Goal: Task Accomplishment & Management: Use online tool/utility

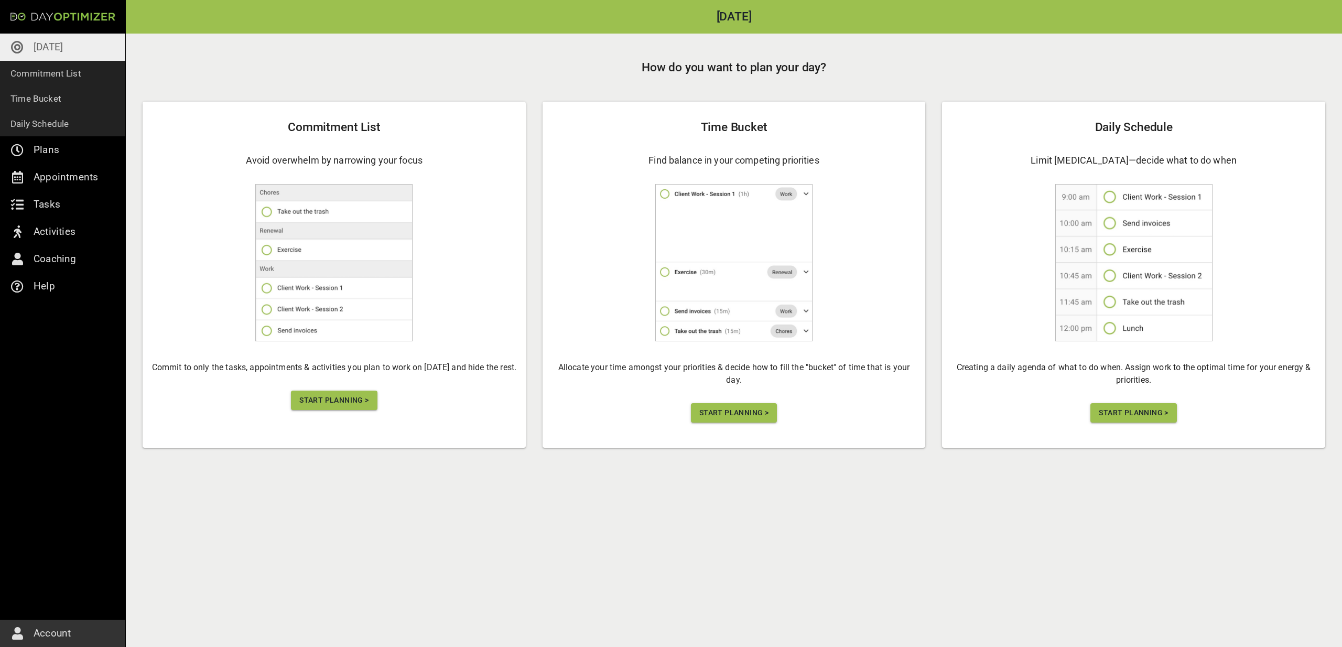
click at [337, 396] on span "Start Planning >" at bounding box center [333, 400] width 69 height 13
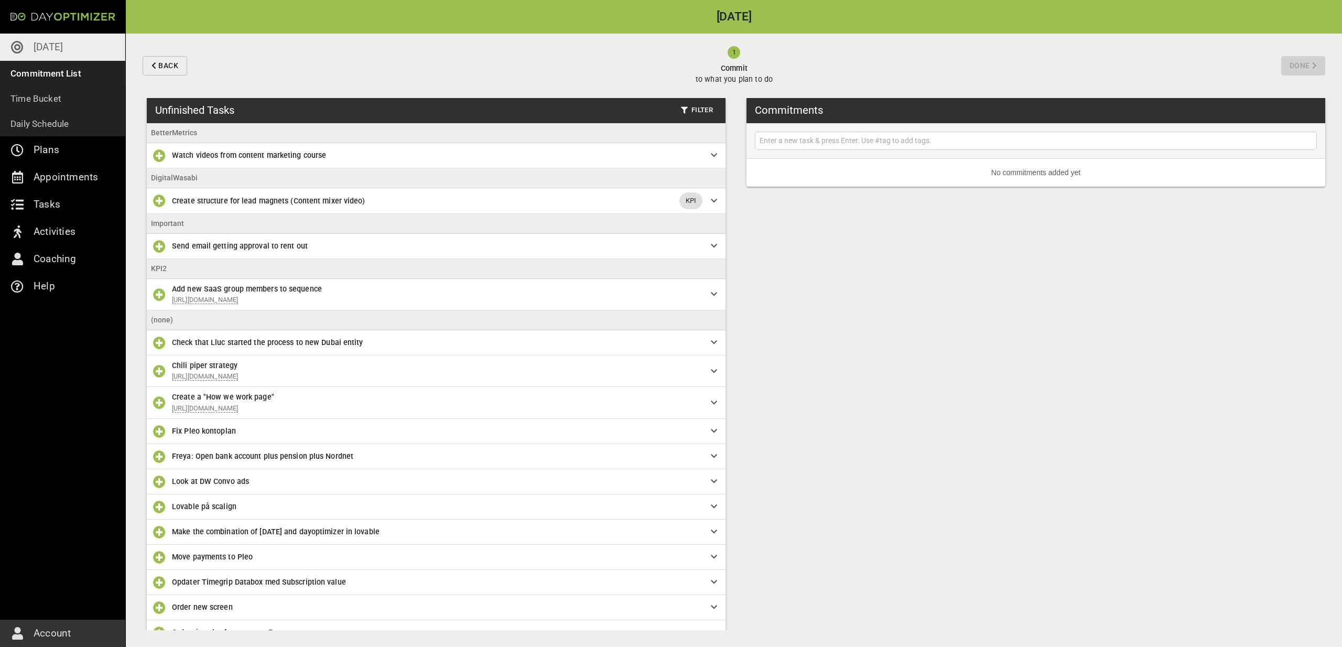
click at [695, 121] on div "Unfinished Tasks Filter" at bounding box center [436, 110] width 579 height 25
click at [697, 106] on span "Filter" at bounding box center [697, 110] width 32 height 12
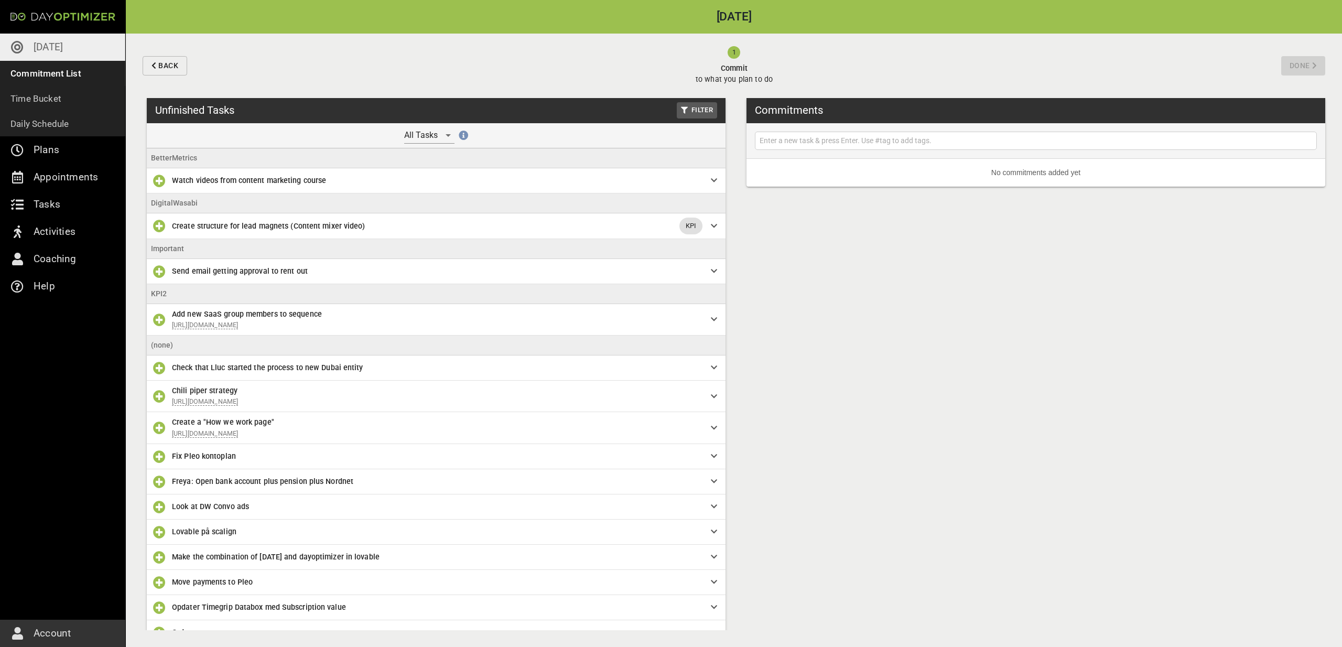
click at [822, 300] on div "Unfinished Tasks Filter All Tasks BetterMetrics Watch videos from content marke…" at bounding box center [734, 372] width 1216 height 549
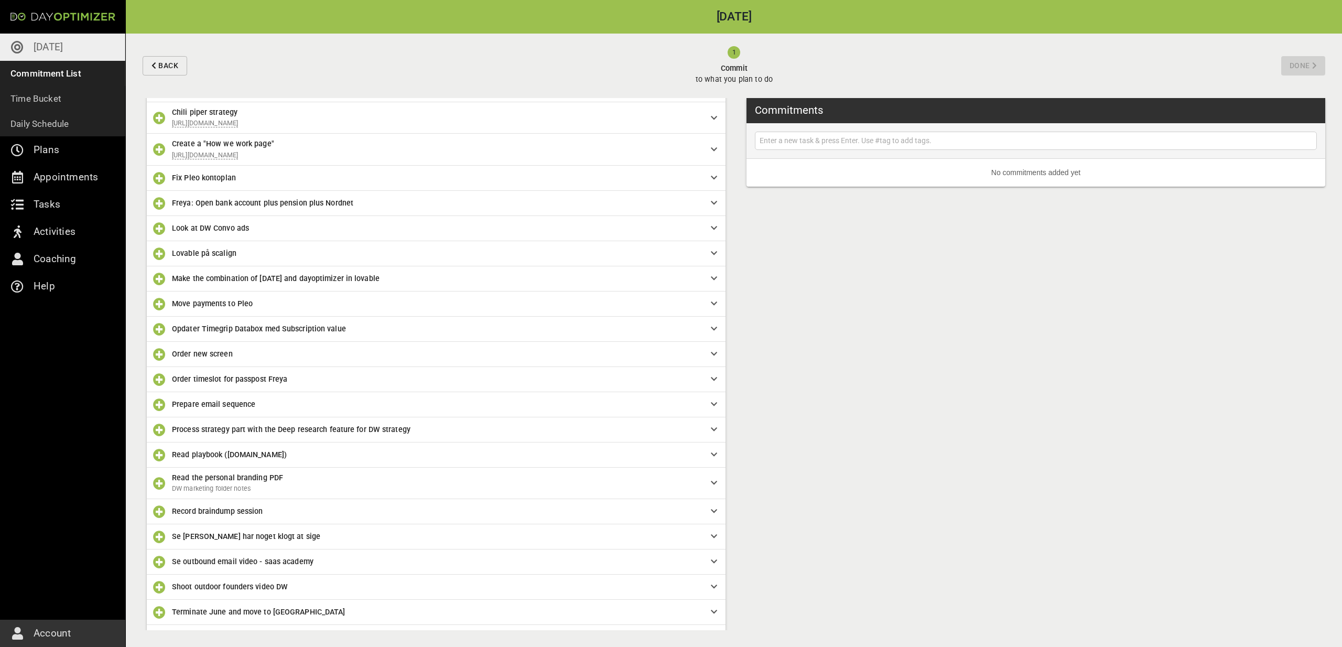
scroll to position [279, 0]
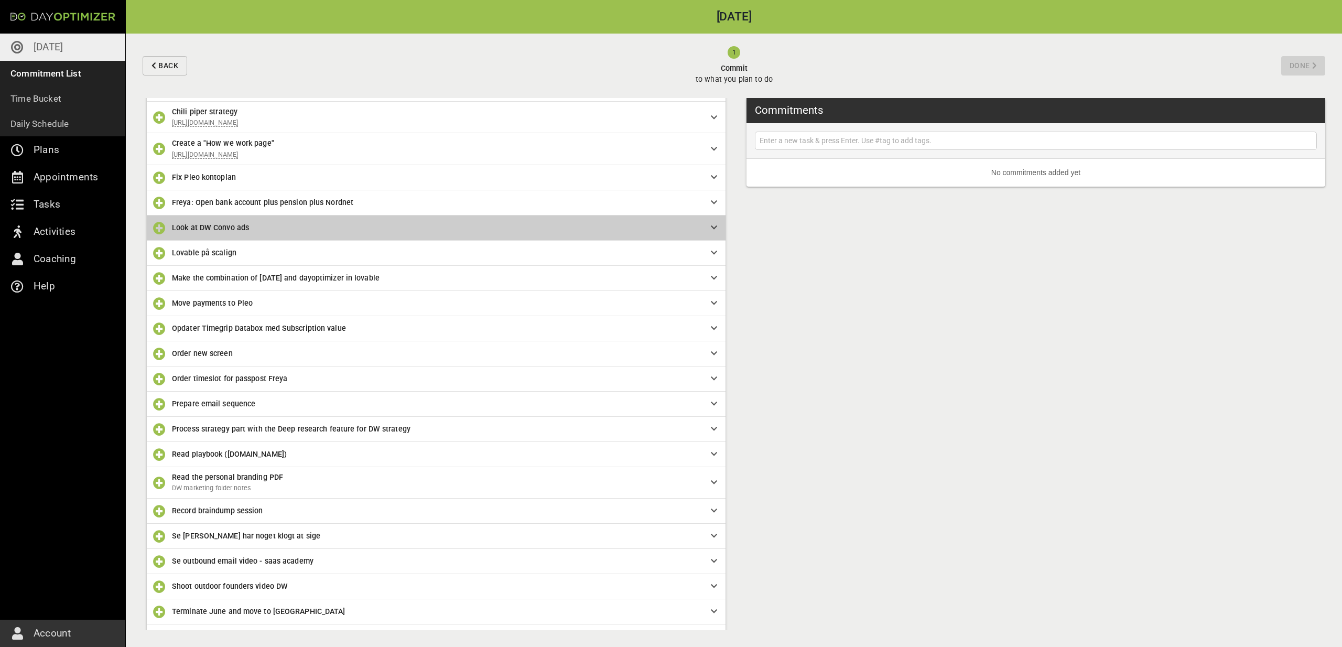
click at [253, 223] on span "Look at DW Convo ads" at bounding box center [433, 228] width 522 height 12
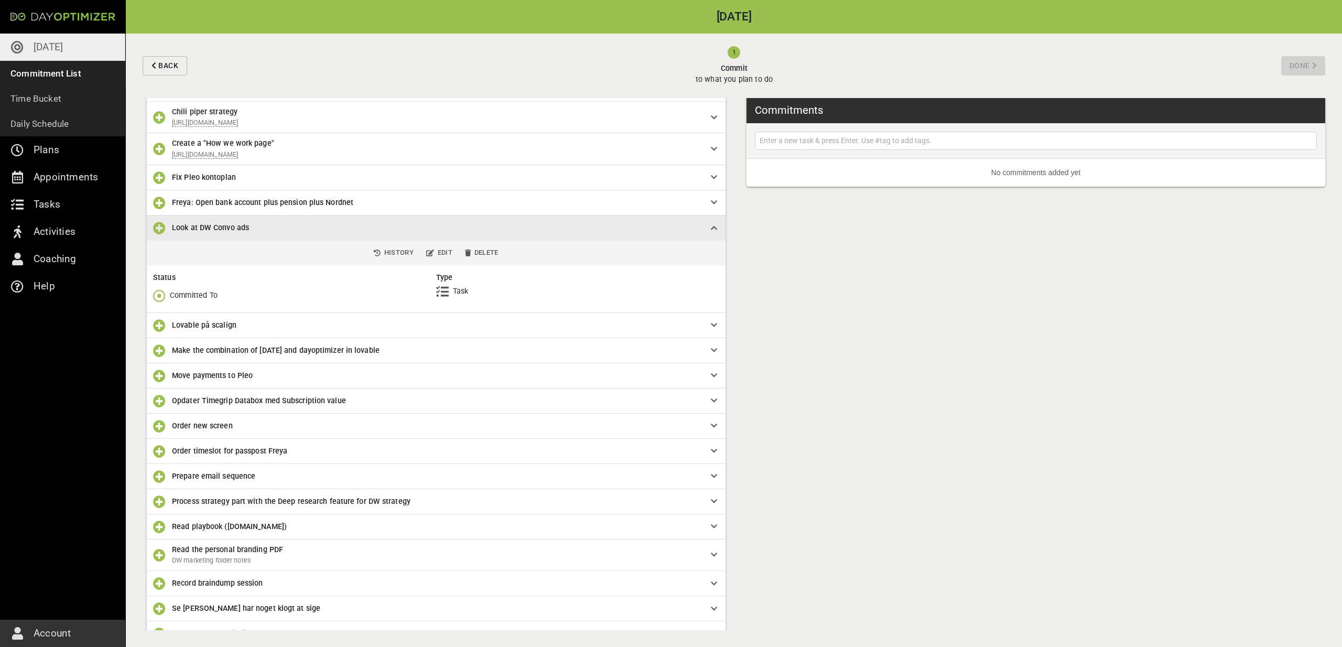
click at [154, 298] on icon "button" at bounding box center [159, 295] width 13 height 13
click at [183, 354] on span "Won't Do" at bounding box center [185, 360] width 64 height 13
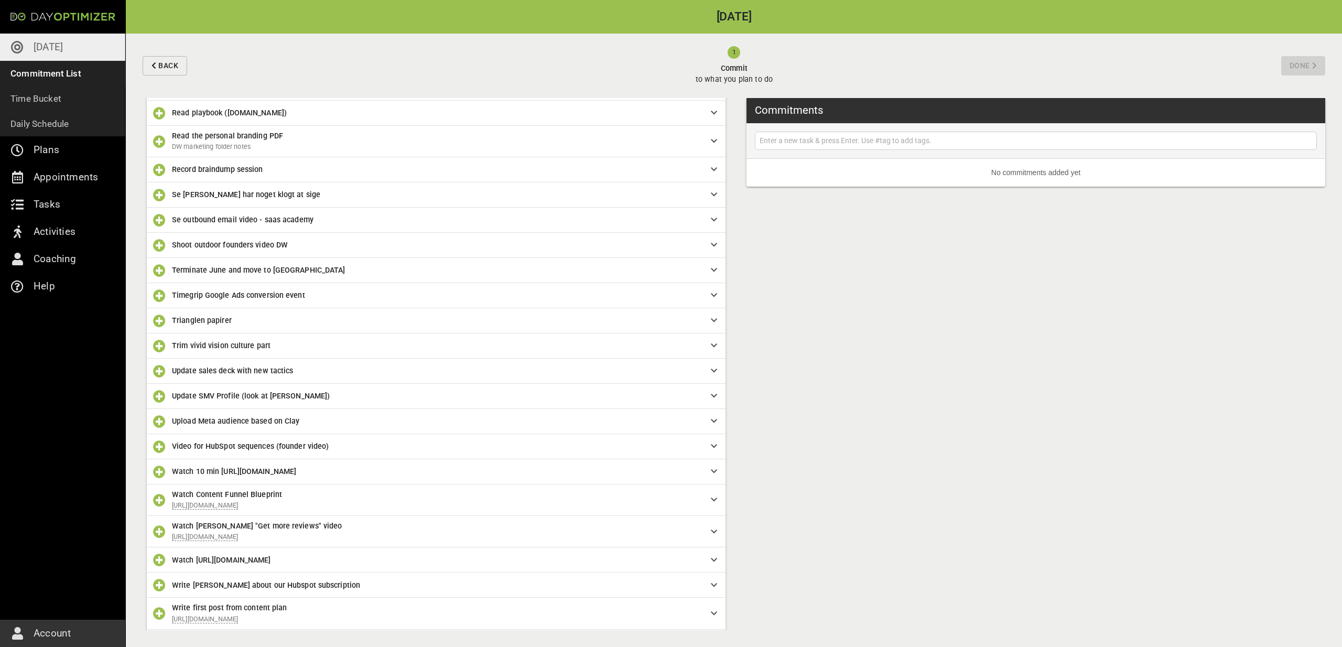
scroll to position [609, 0]
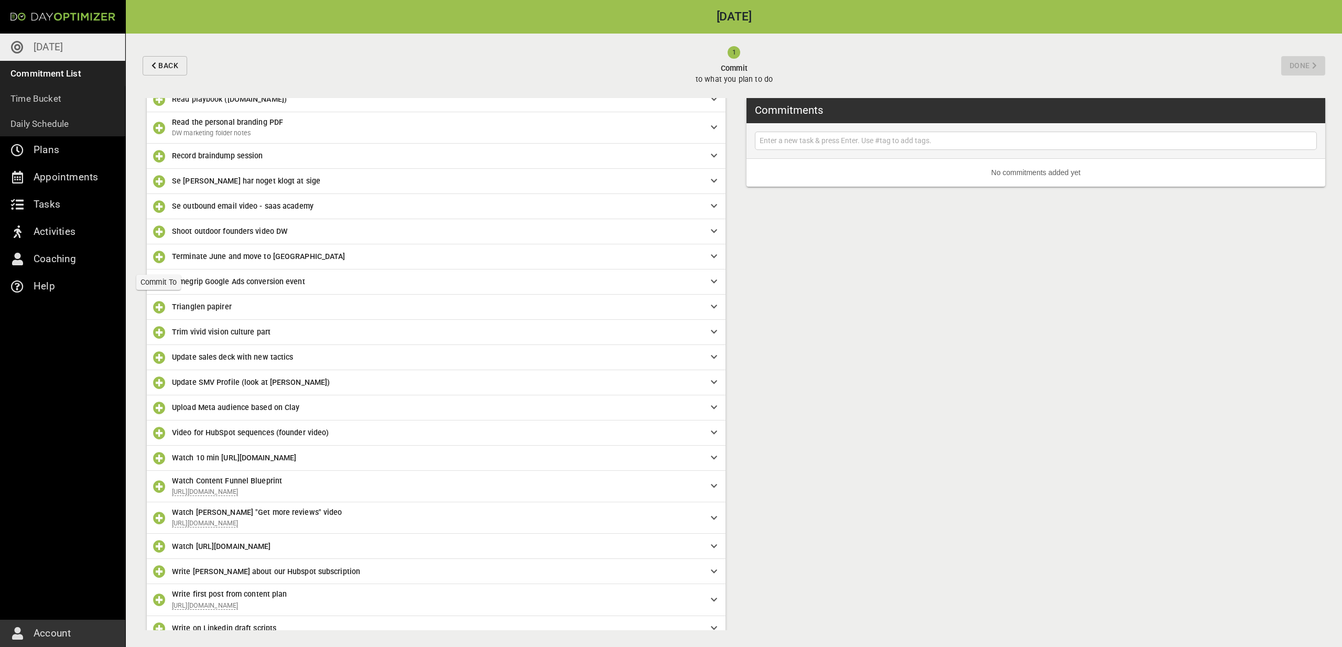
click at [164, 257] on icon "button" at bounding box center [159, 257] width 13 height 13
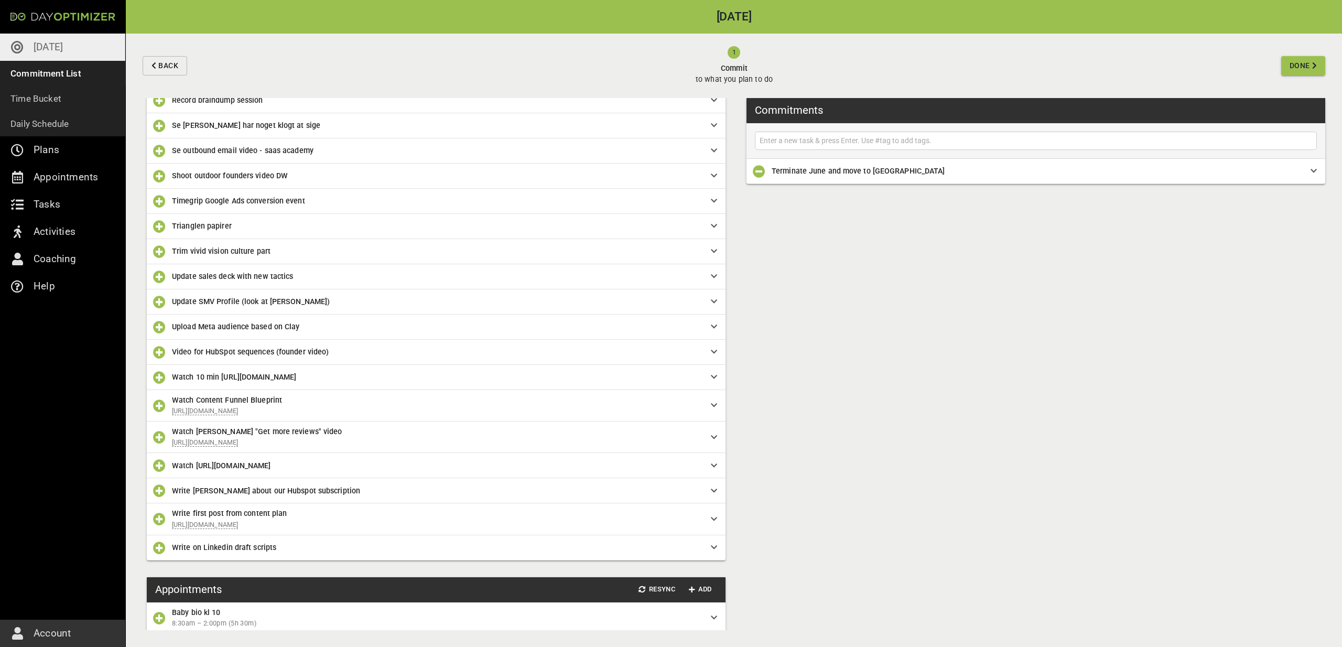
scroll to position [665, 0]
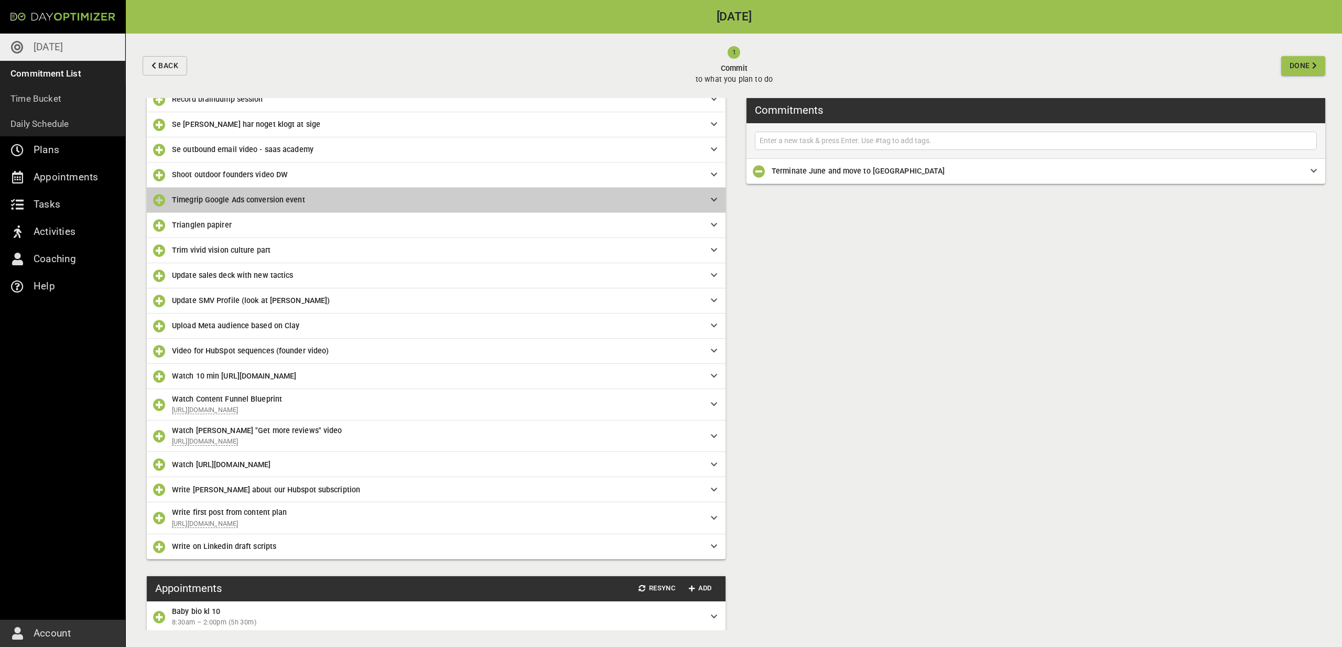
click at [228, 202] on span "Timegrip Google Ads conversion event" at bounding box center [238, 200] width 133 height 8
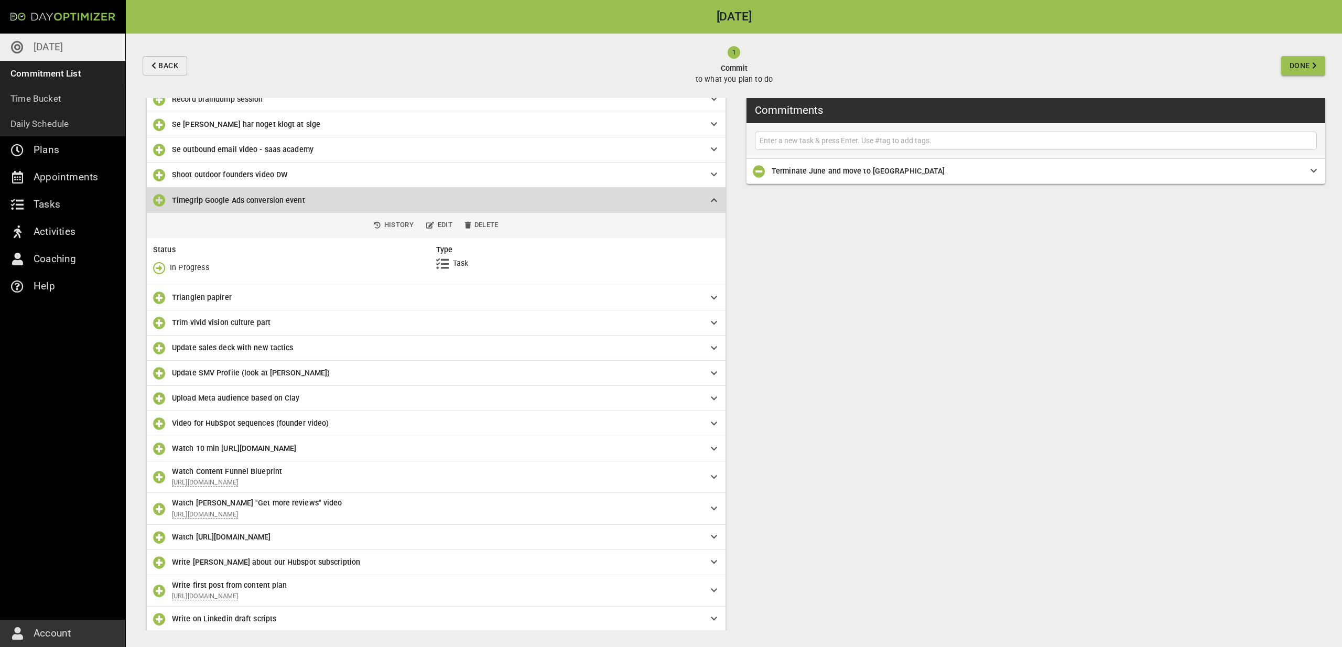
click at [260, 208] on div "Timegrip Google Ads conversion event" at bounding box center [436, 200] width 579 height 25
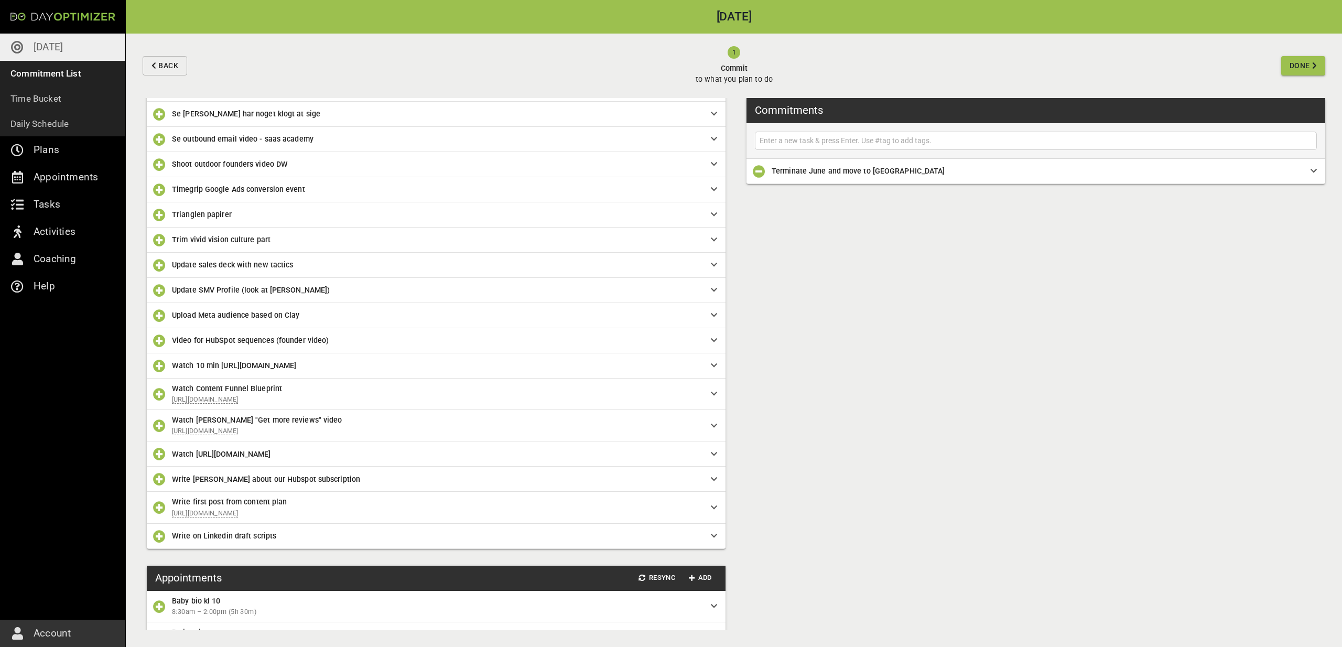
scroll to position [676, 0]
click at [156, 214] on icon "button" at bounding box center [159, 214] width 13 height 13
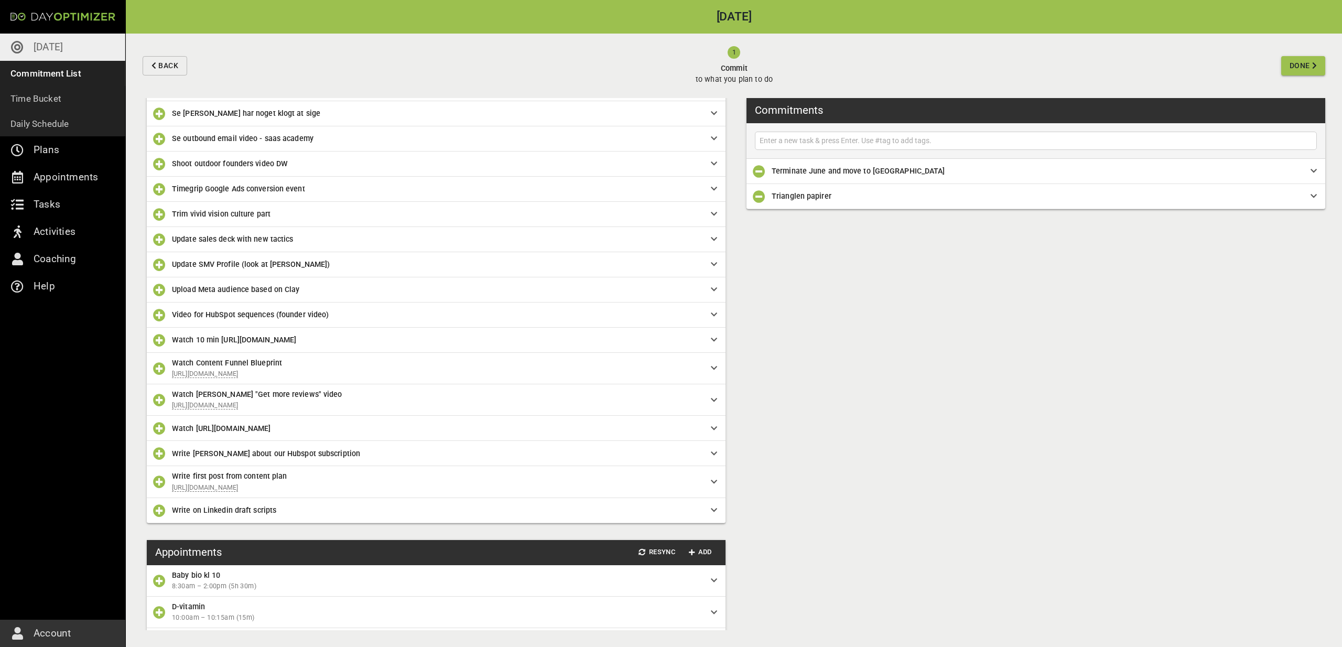
click at [761, 173] on icon "button" at bounding box center [759, 171] width 13 height 13
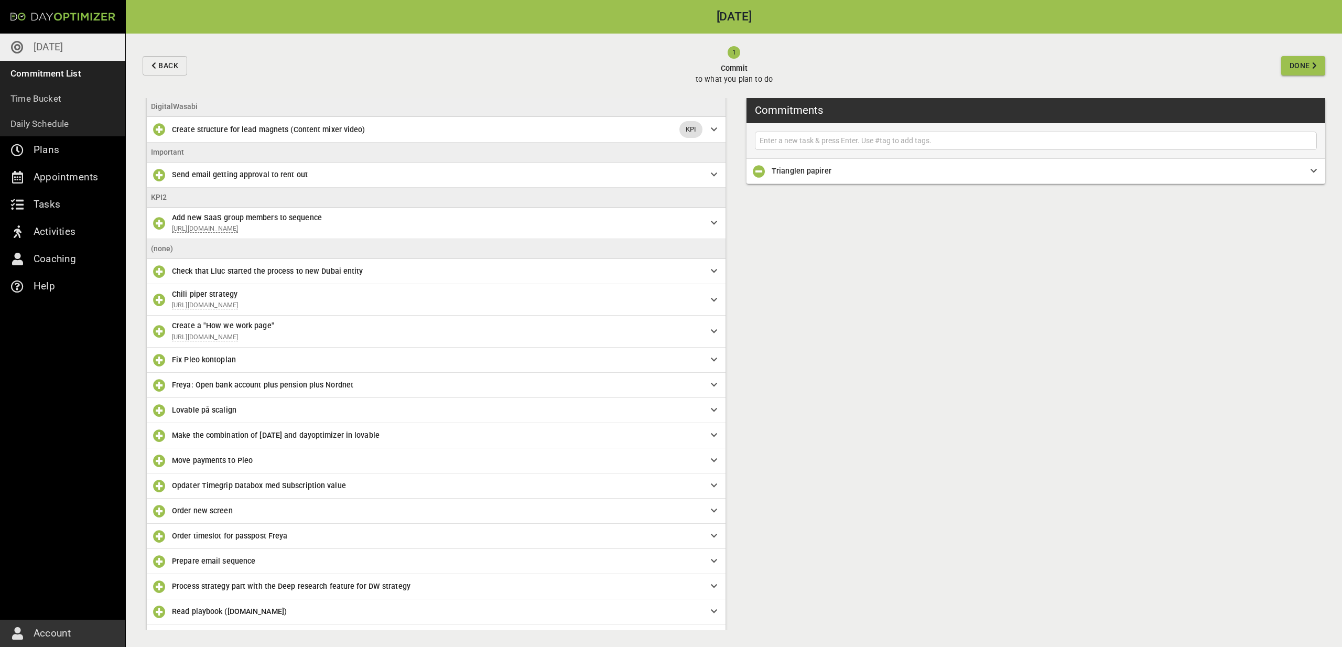
scroll to position [95, 0]
click at [156, 542] on icon "button" at bounding box center [159, 537] width 13 height 13
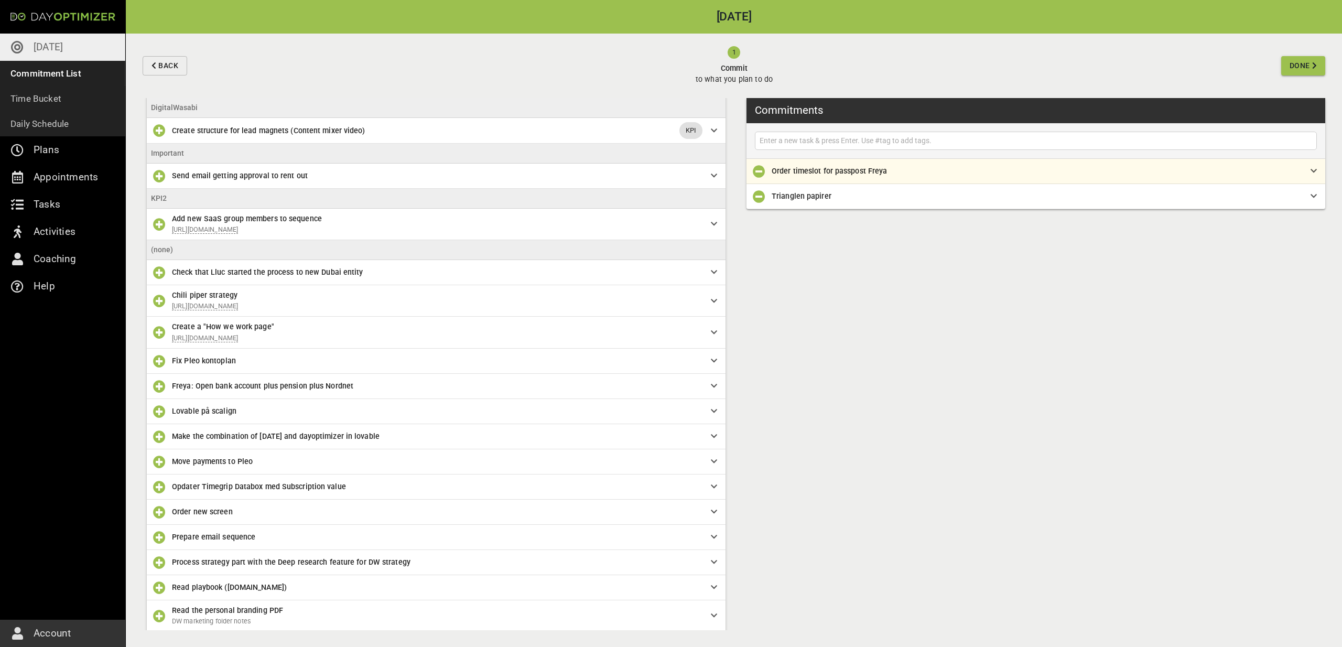
click at [1318, 67] on button "Done" at bounding box center [1303, 65] width 44 height 19
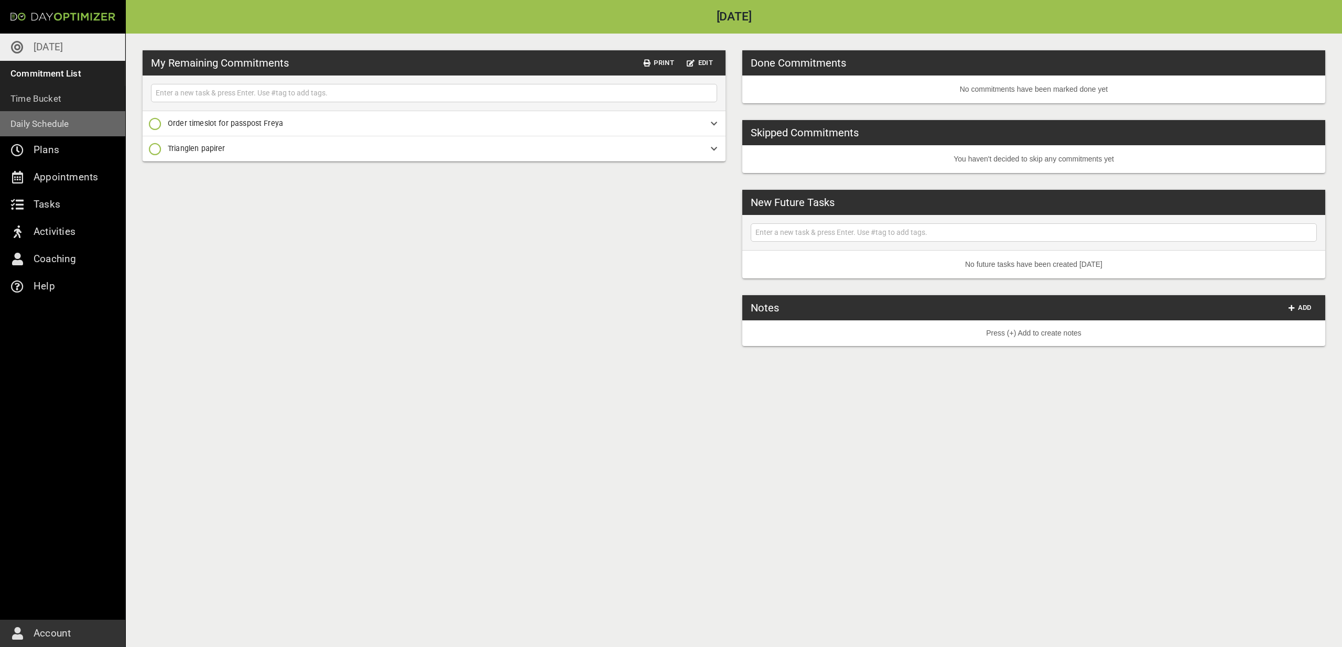
click at [48, 126] on p "Daily Schedule" at bounding box center [39, 123] width 59 height 15
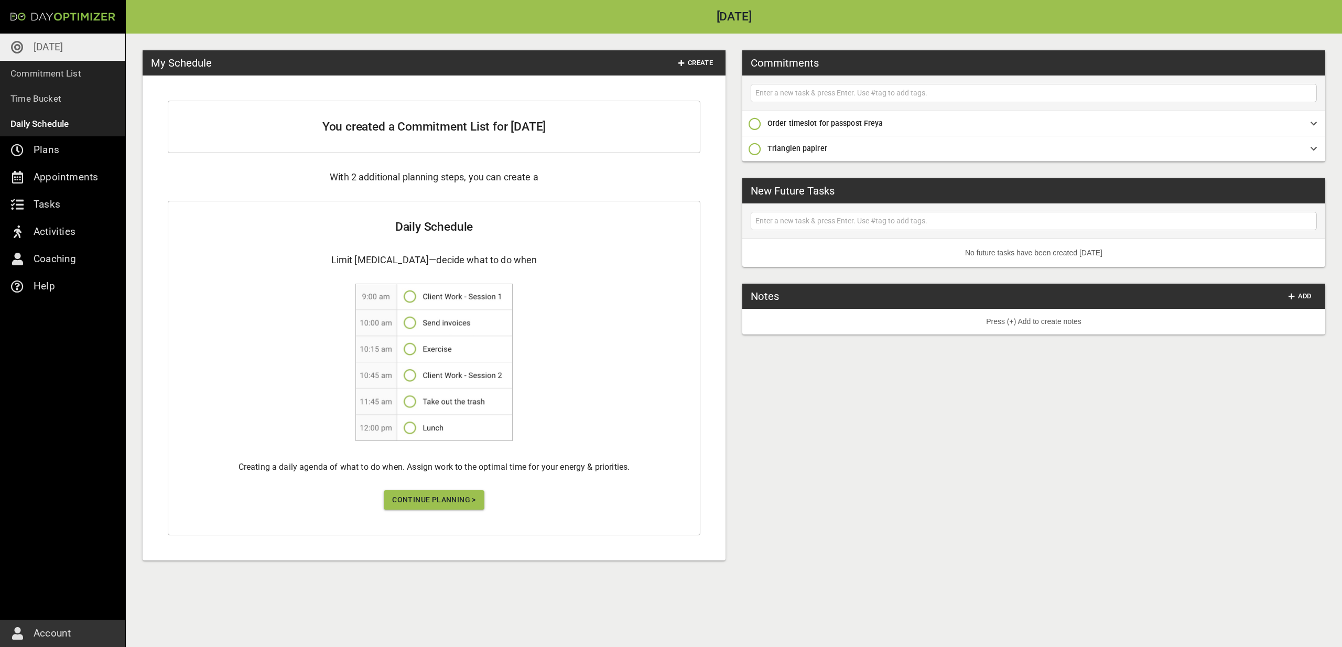
click at [395, 499] on span "Continue Planning >" at bounding box center [434, 499] width 84 height 13
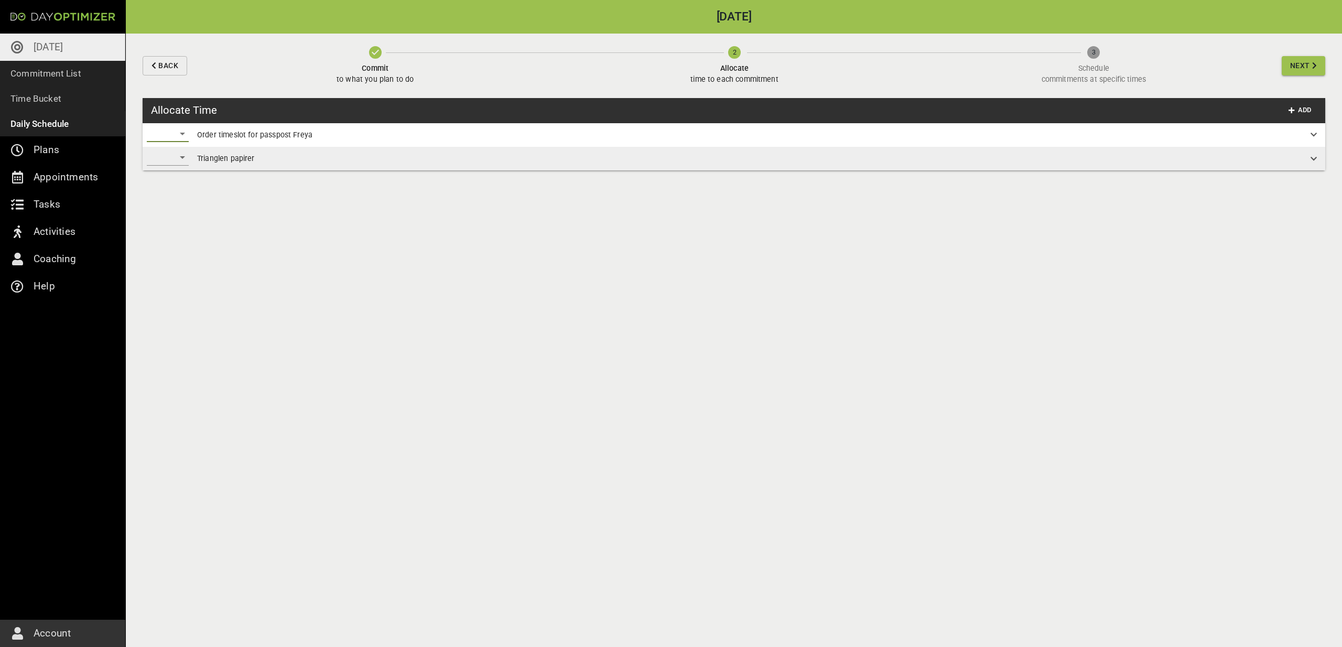
click at [171, 136] on div "​" at bounding box center [168, 133] width 42 height 17
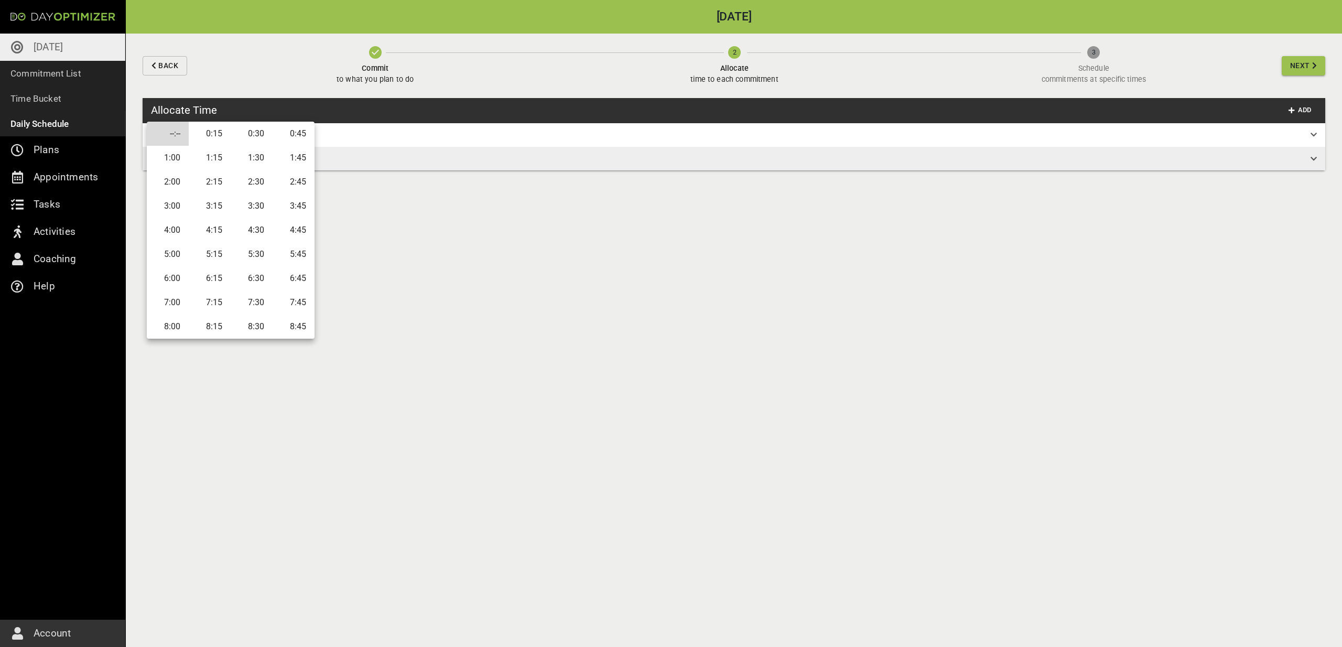
click at [210, 136] on li "0:15" at bounding box center [210, 134] width 42 height 24
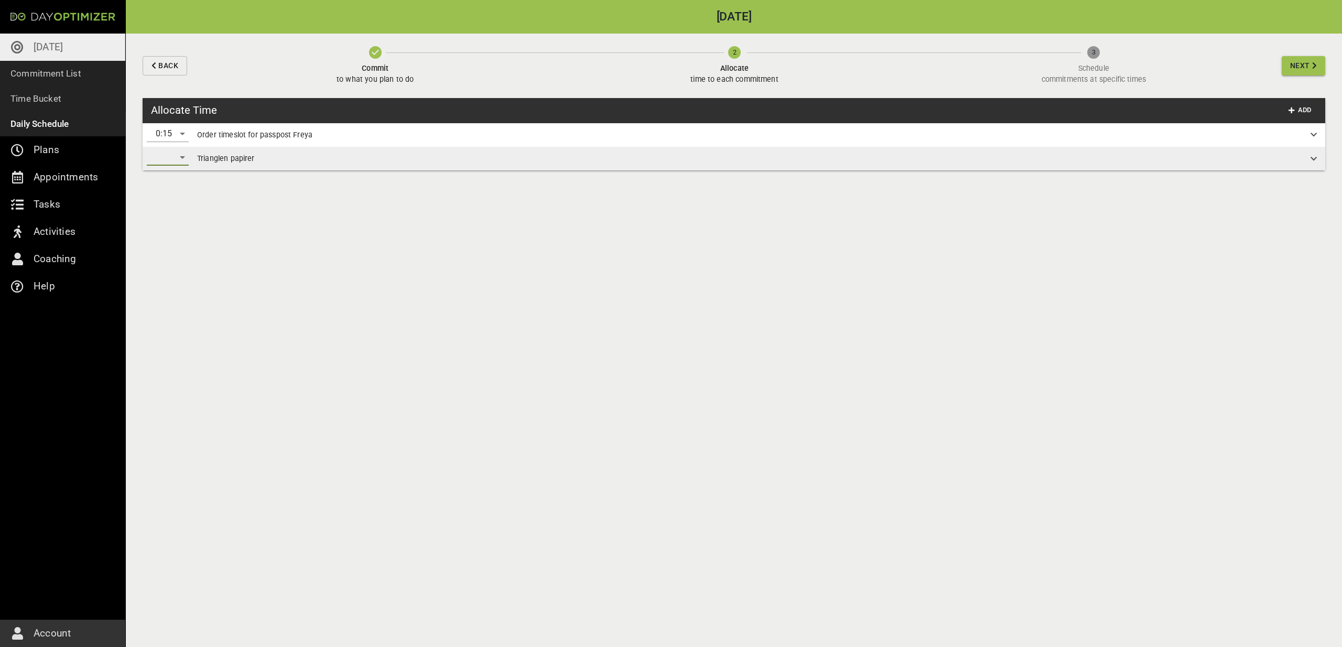
click at [181, 164] on div "​" at bounding box center [168, 157] width 42 height 17
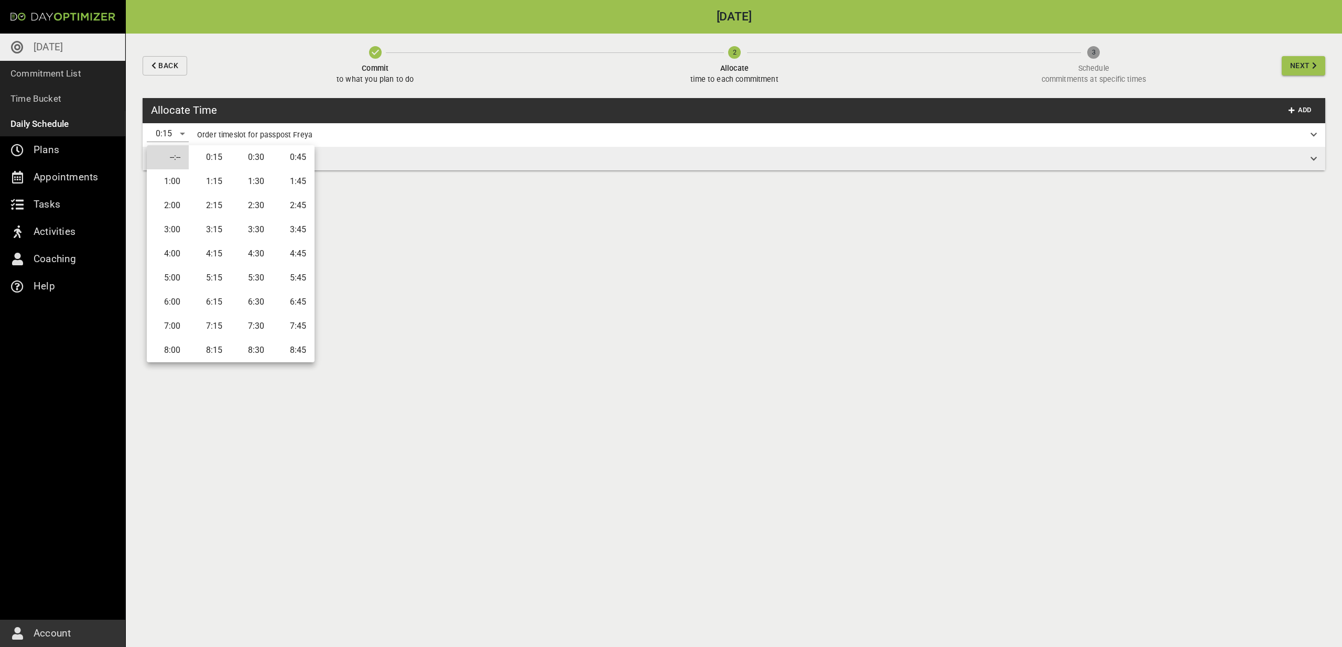
click at [222, 163] on li "0:15" at bounding box center [210, 157] width 42 height 24
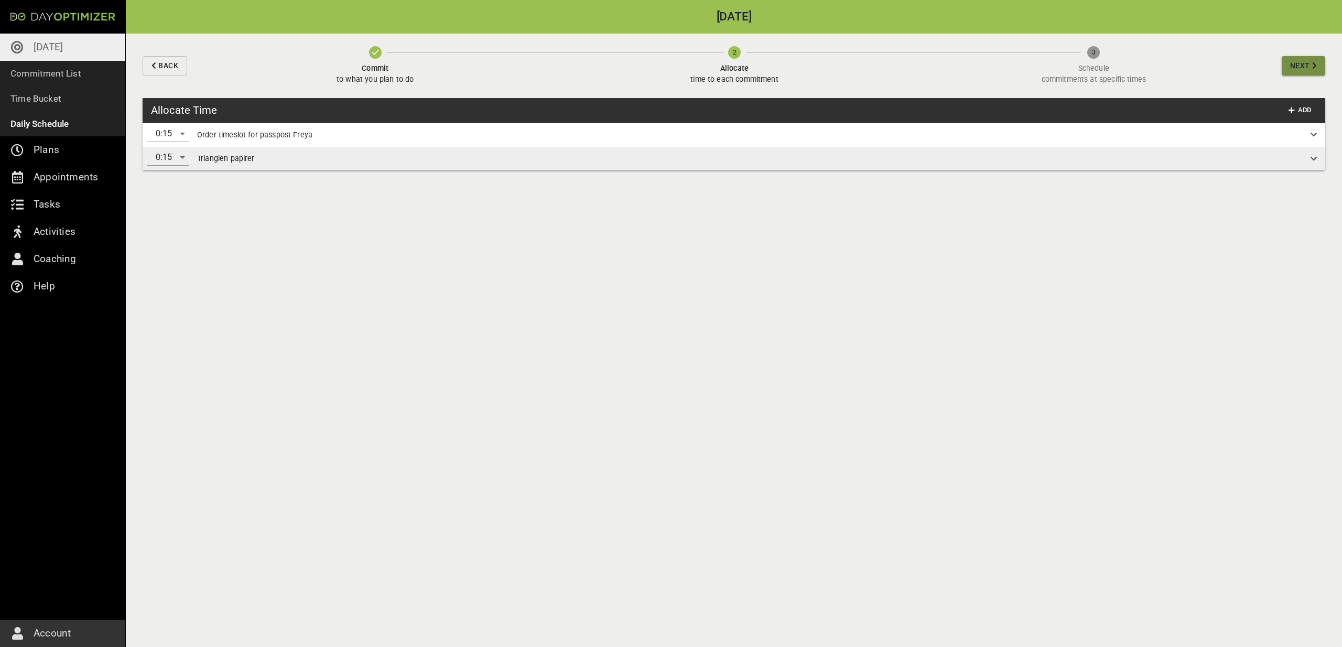
click at [1311, 58] on button "Next" at bounding box center [1304, 65] width 44 height 19
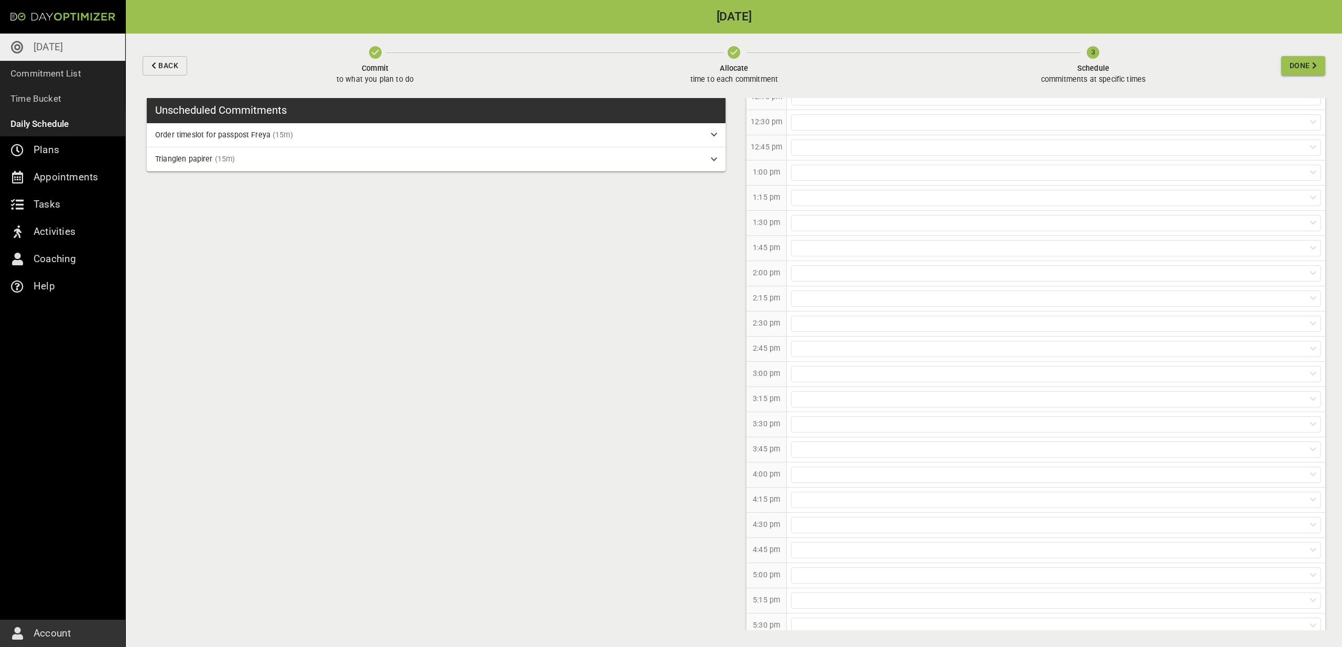
scroll to position [383, 0]
click at [834, 306] on div at bounding box center [1056, 306] width 530 height 16
click at [831, 324] on p "Order timeslot for passpost Freya (15m)" at bounding box center [1057, 328] width 538 height 19
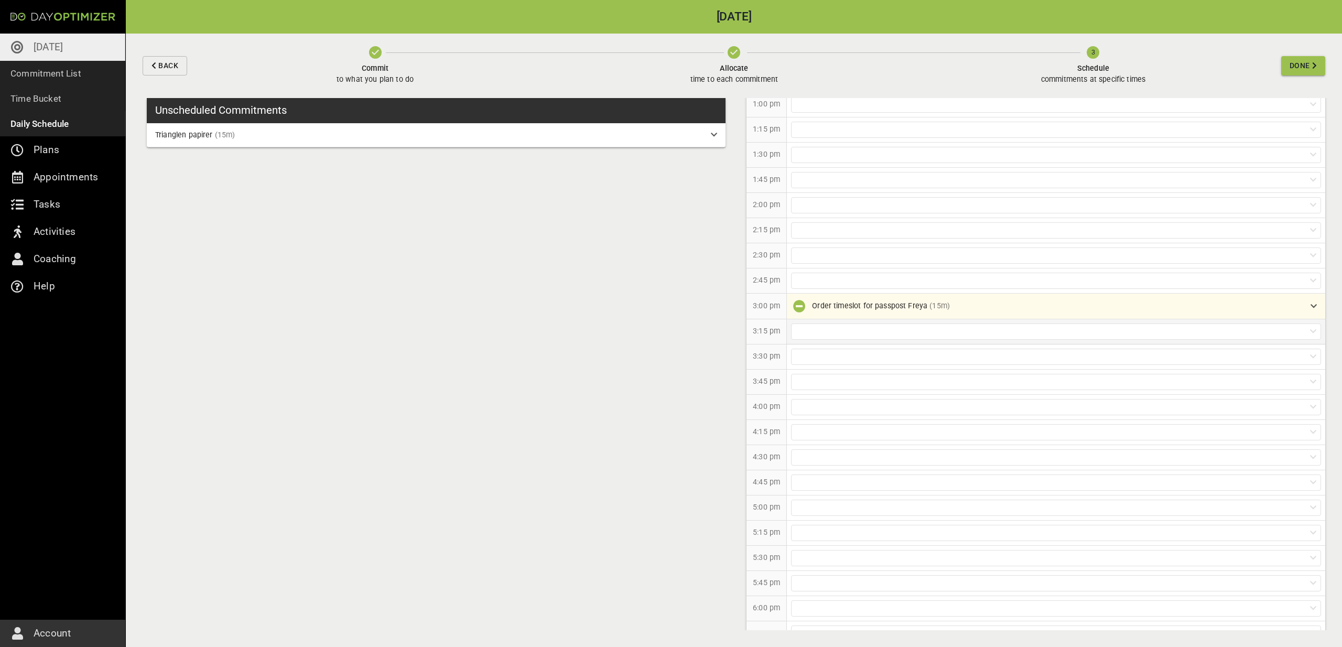
click at [827, 328] on div at bounding box center [1056, 332] width 530 height 16
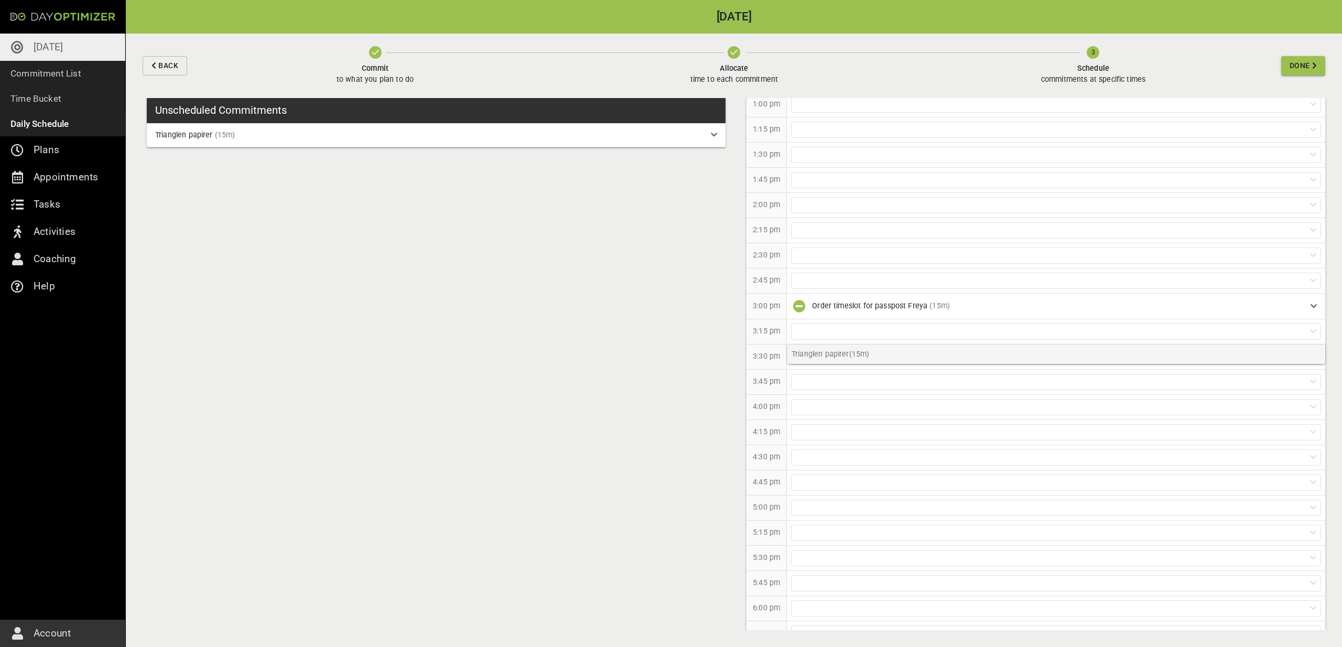
click at [827, 361] on p "Trianglen papirer (15m)" at bounding box center [1057, 353] width 538 height 19
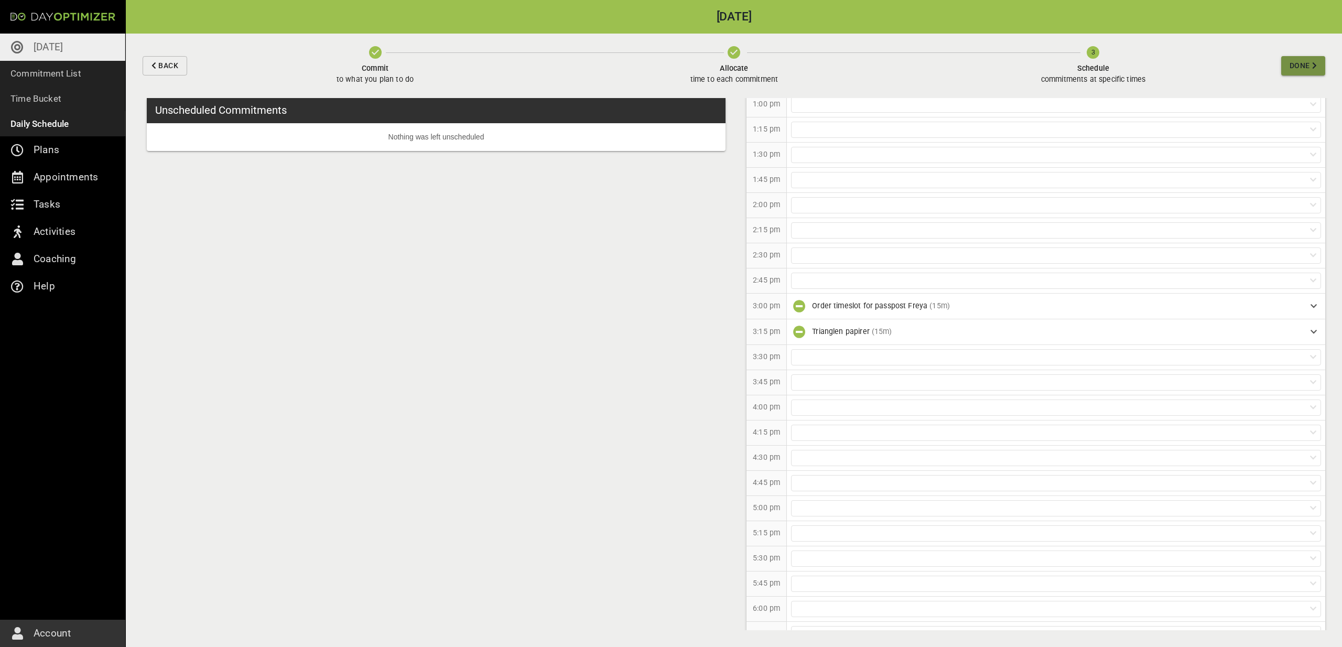
click at [1297, 59] on button "Done" at bounding box center [1303, 65] width 44 height 19
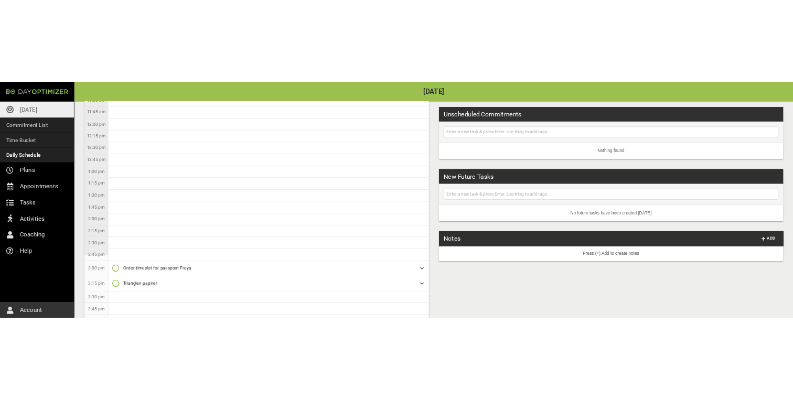
scroll to position [243, 0]
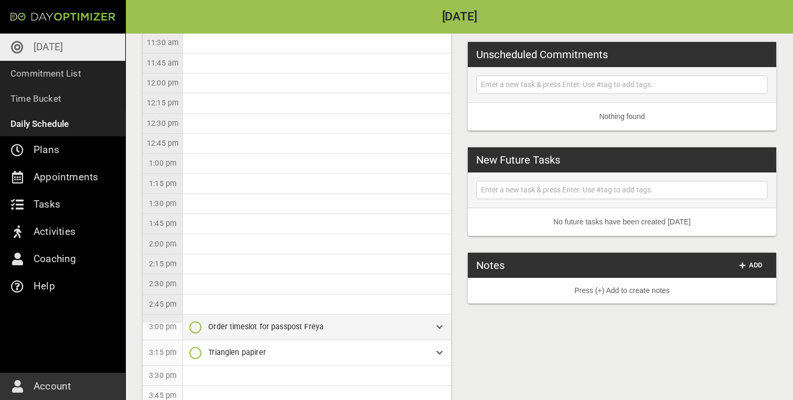
click at [197, 329] on icon "button" at bounding box center [195, 327] width 13 height 13
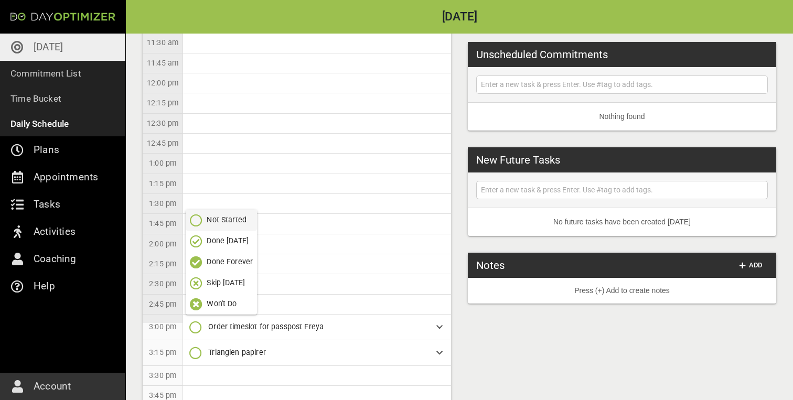
click at [214, 262] on p "Done Forever" at bounding box center [230, 261] width 46 height 11
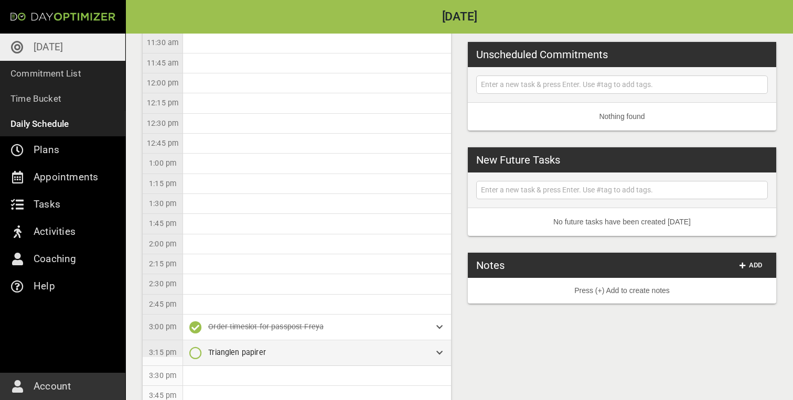
click at [197, 354] on icon "button" at bounding box center [195, 353] width 13 height 13
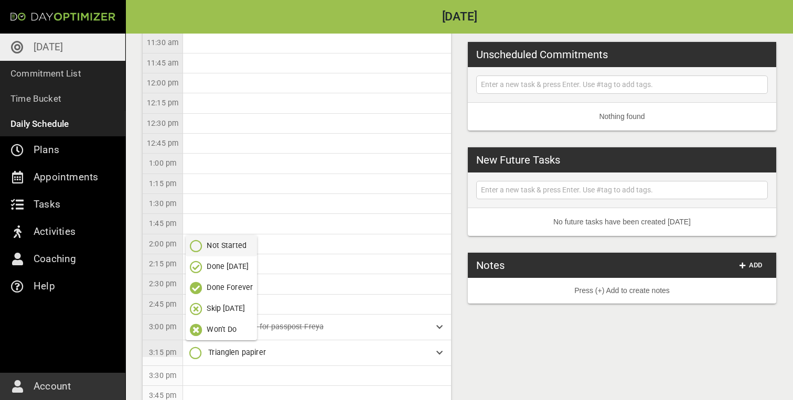
click at [245, 270] on p "Done [DATE]" at bounding box center [228, 266] width 42 height 11
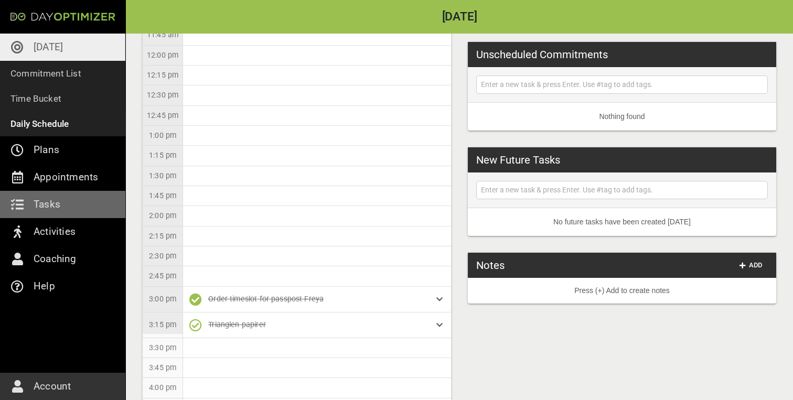
click at [61, 208] on link "Tasks" at bounding box center [62, 204] width 125 height 27
